Goal: Navigation & Orientation: Go to known website

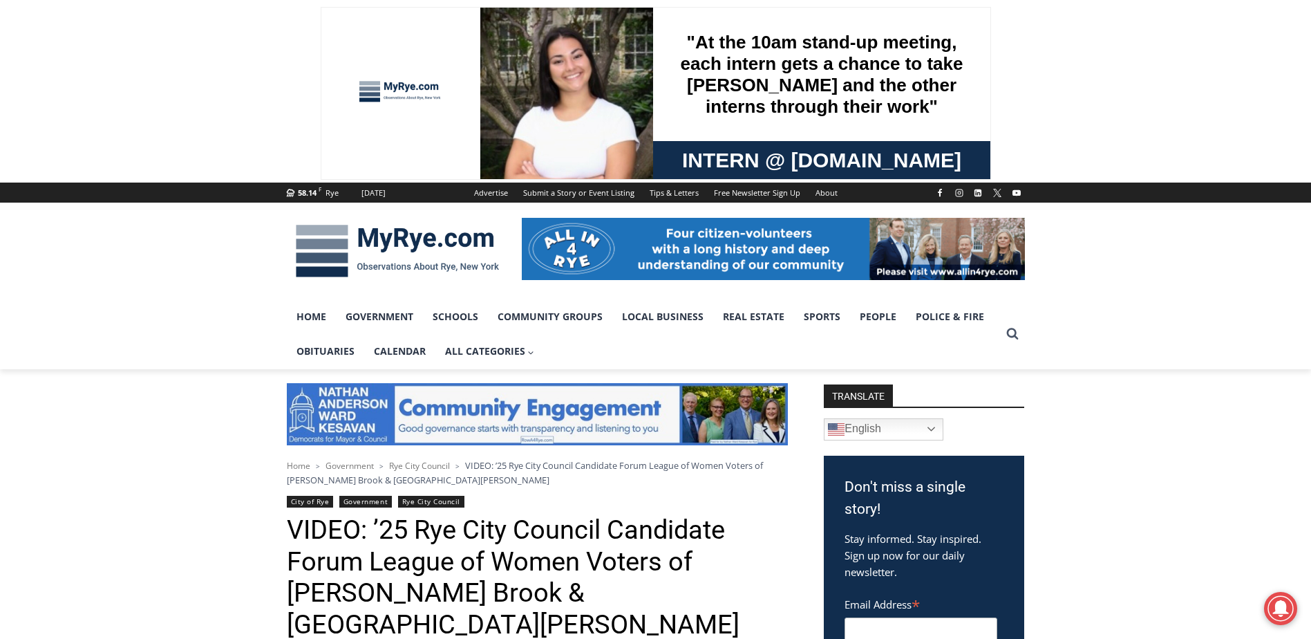
click at [393, 254] on img at bounding box center [397, 251] width 221 height 72
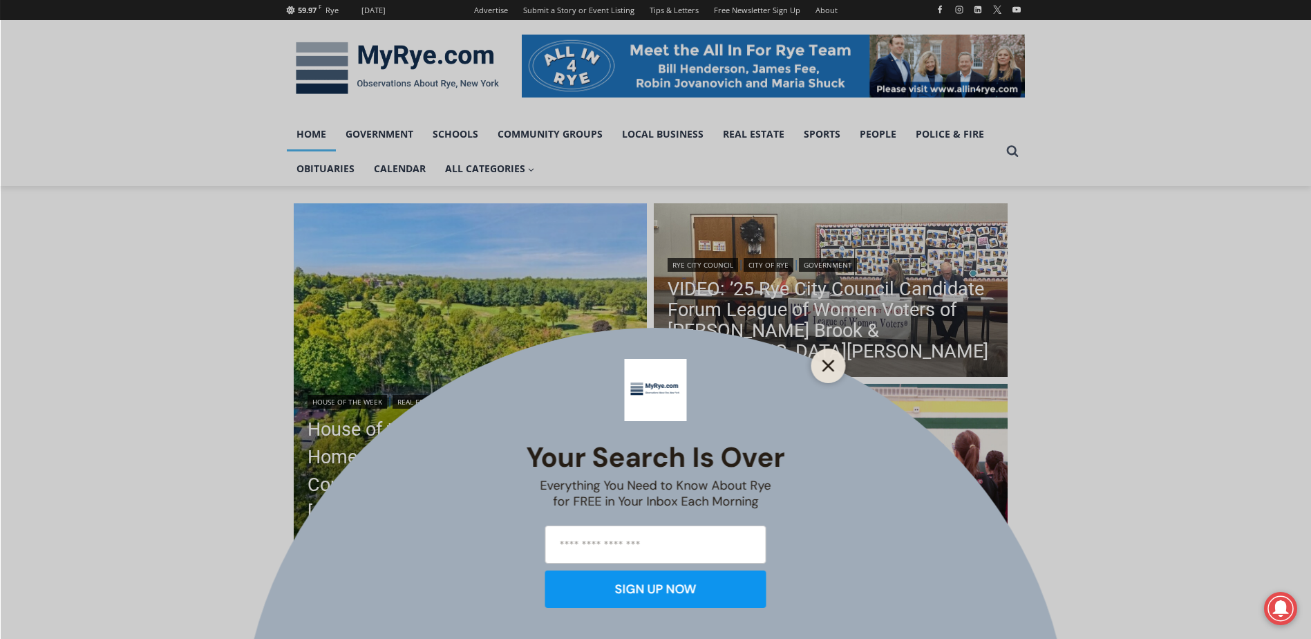
click at [831, 357] on button "Close" at bounding box center [828, 365] width 19 height 19
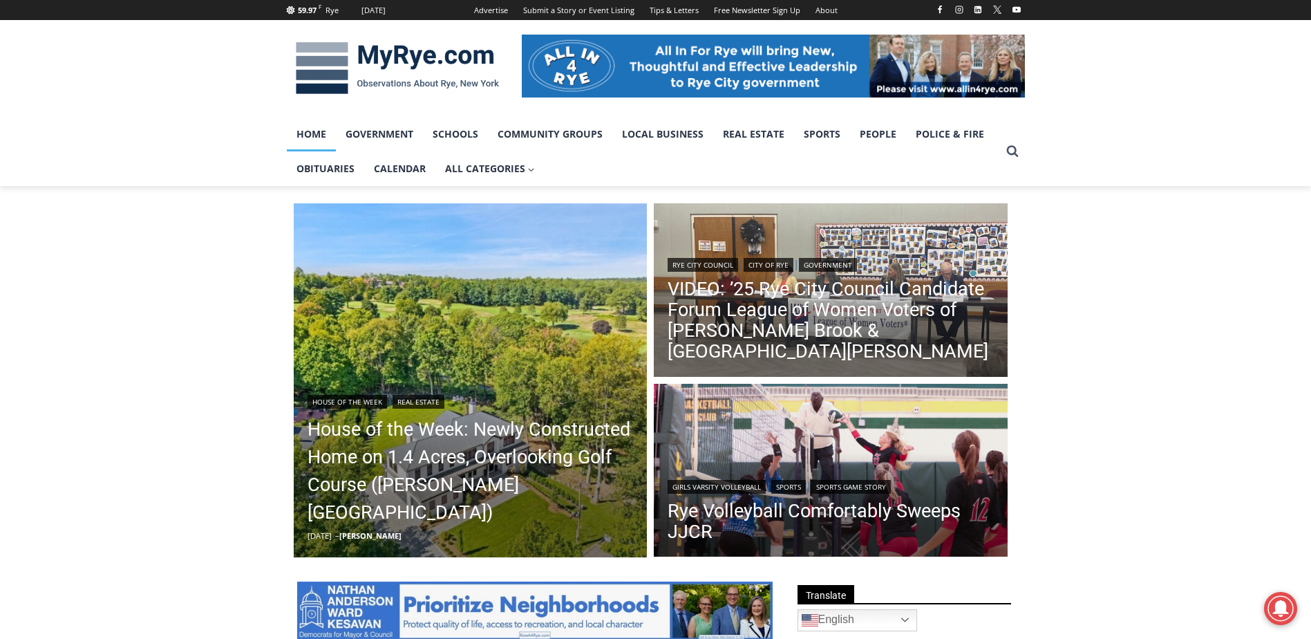
scroll to position [207, 0]
